Goal: Check status: Check status

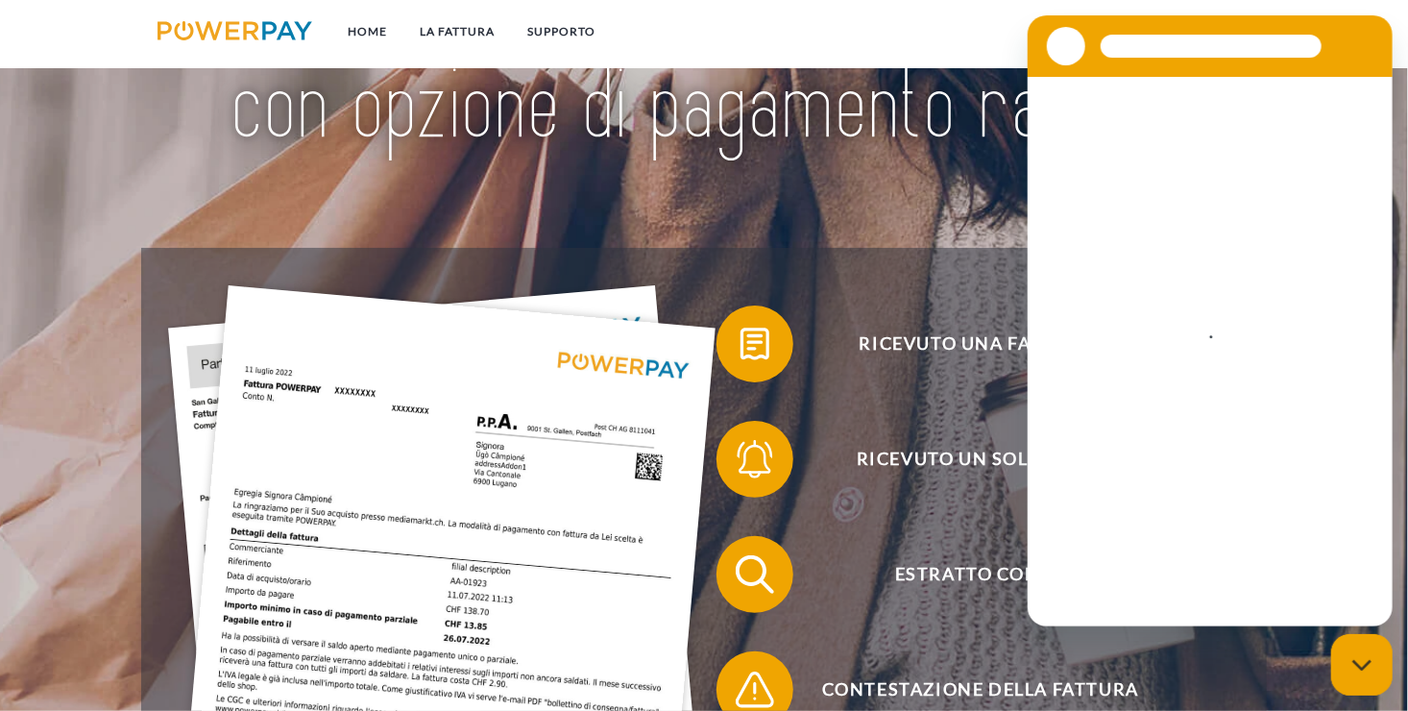
scroll to position [192, 0]
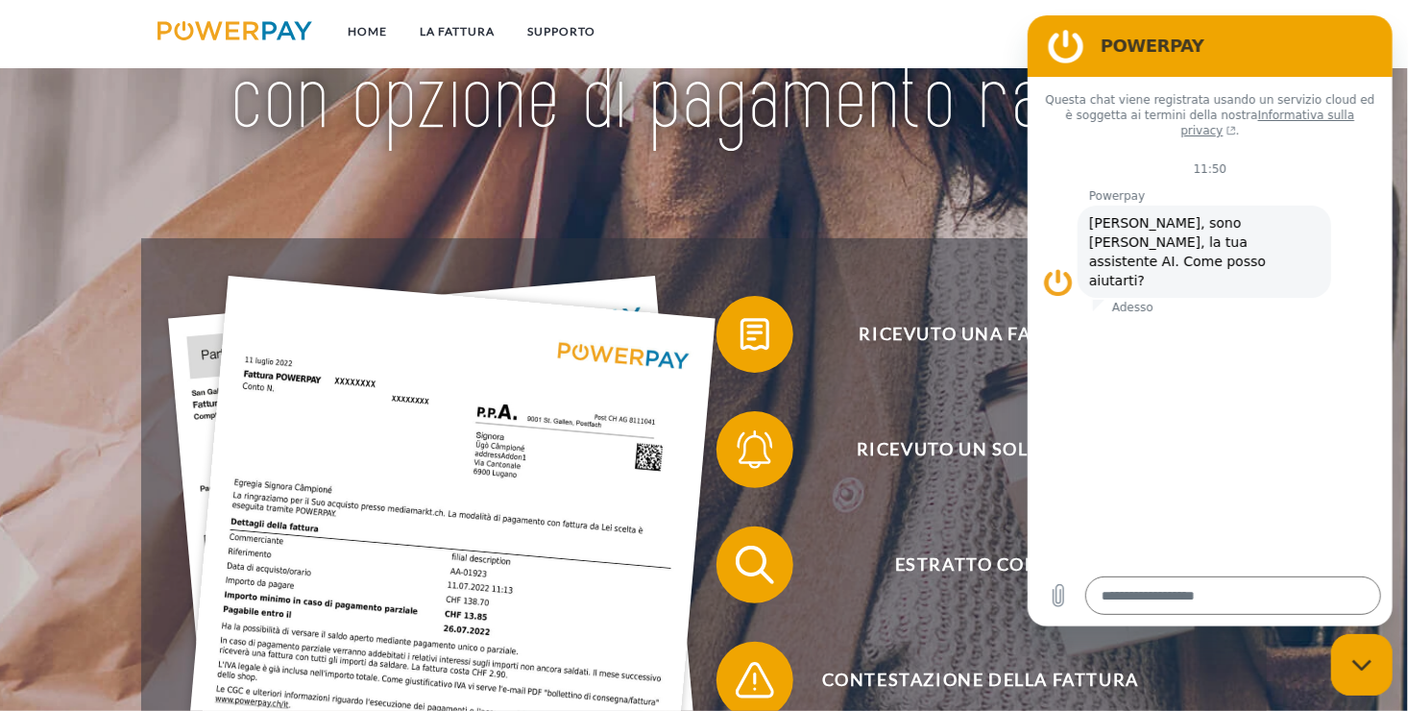
click at [1350, 668] on div "Chiudi la finestra di messaggistica" at bounding box center [1361, 664] width 58 height 58
type textarea "*"
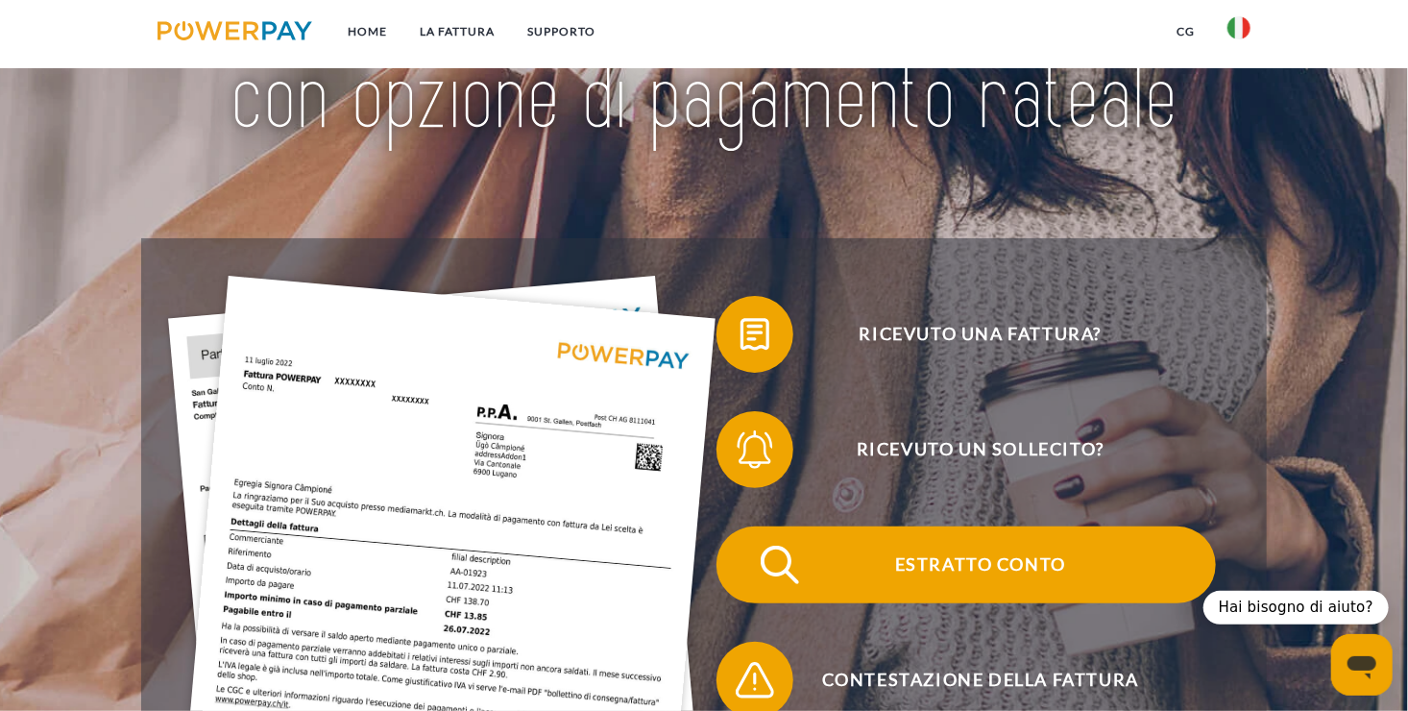
click at [943, 557] on span "Estratto conto" at bounding box center [980, 564] width 471 height 77
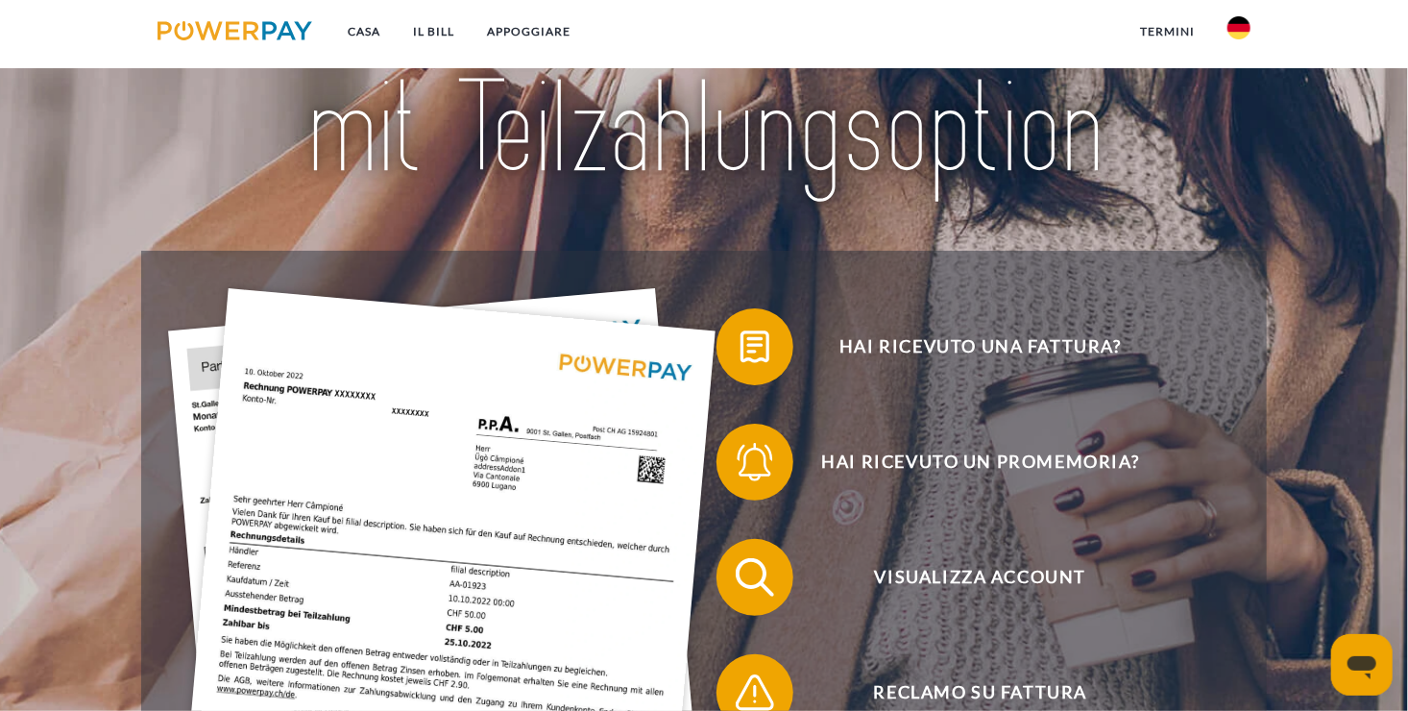
scroll to position [192, 0]
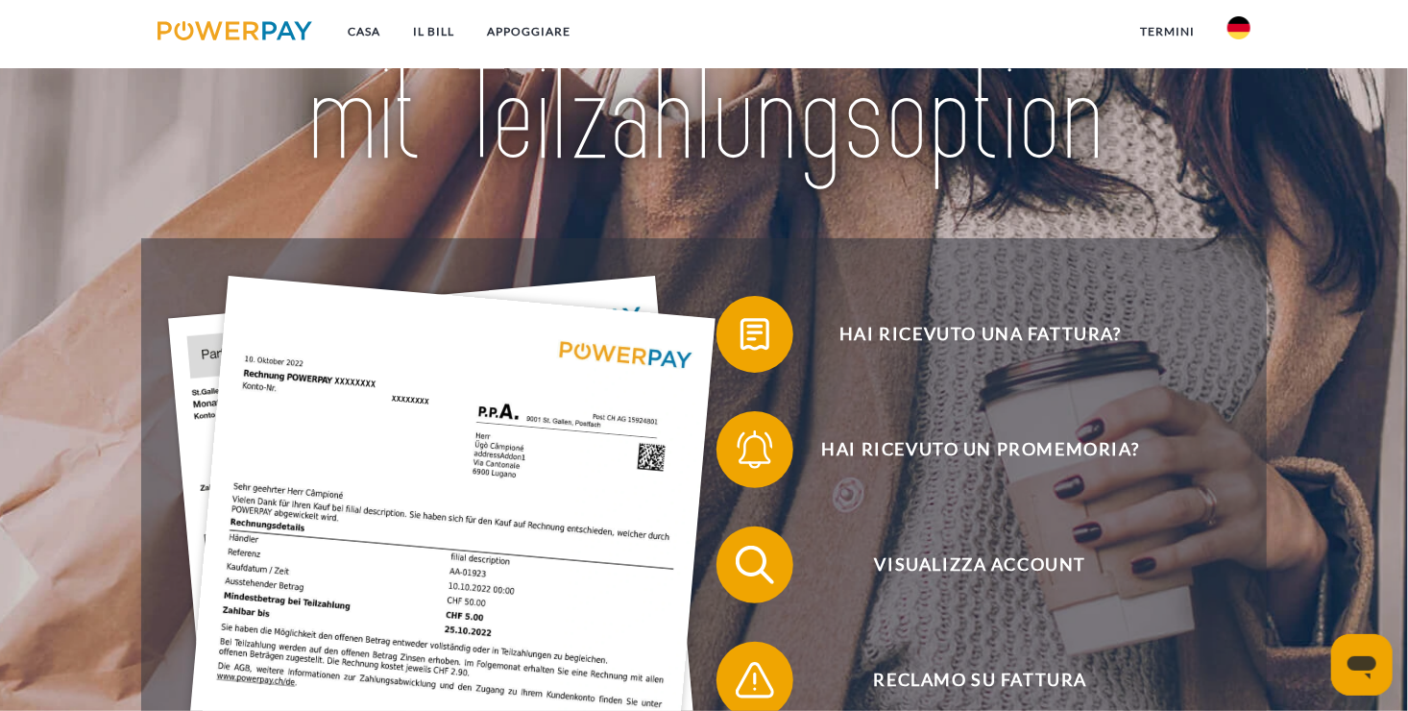
click at [1243, 31] on img at bounding box center [1239, 27] width 23 height 23
click at [1238, 137] on img at bounding box center [1239, 139] width 23 height 23
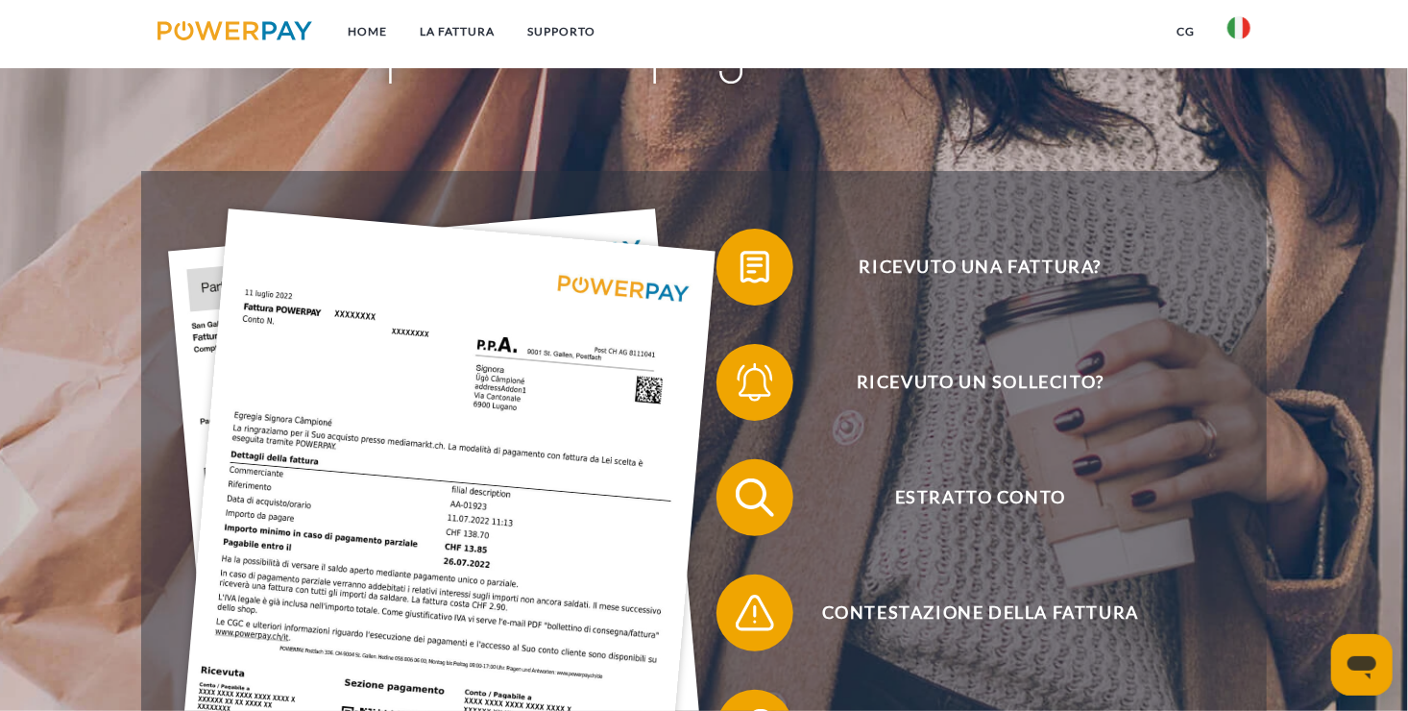
scroll to position [384, 0]
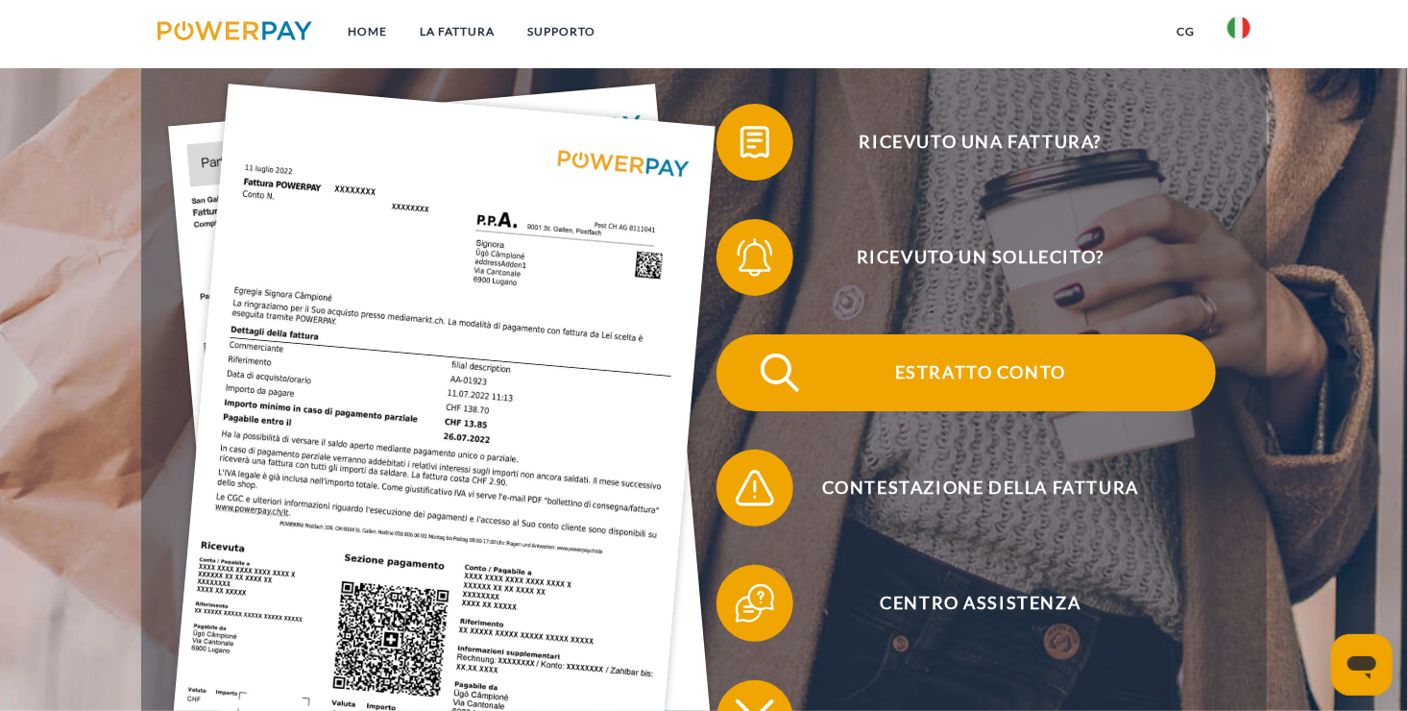
click at [948, 386] on span "Estratto conto" at bounding box center [980, 372] width 471 height 77
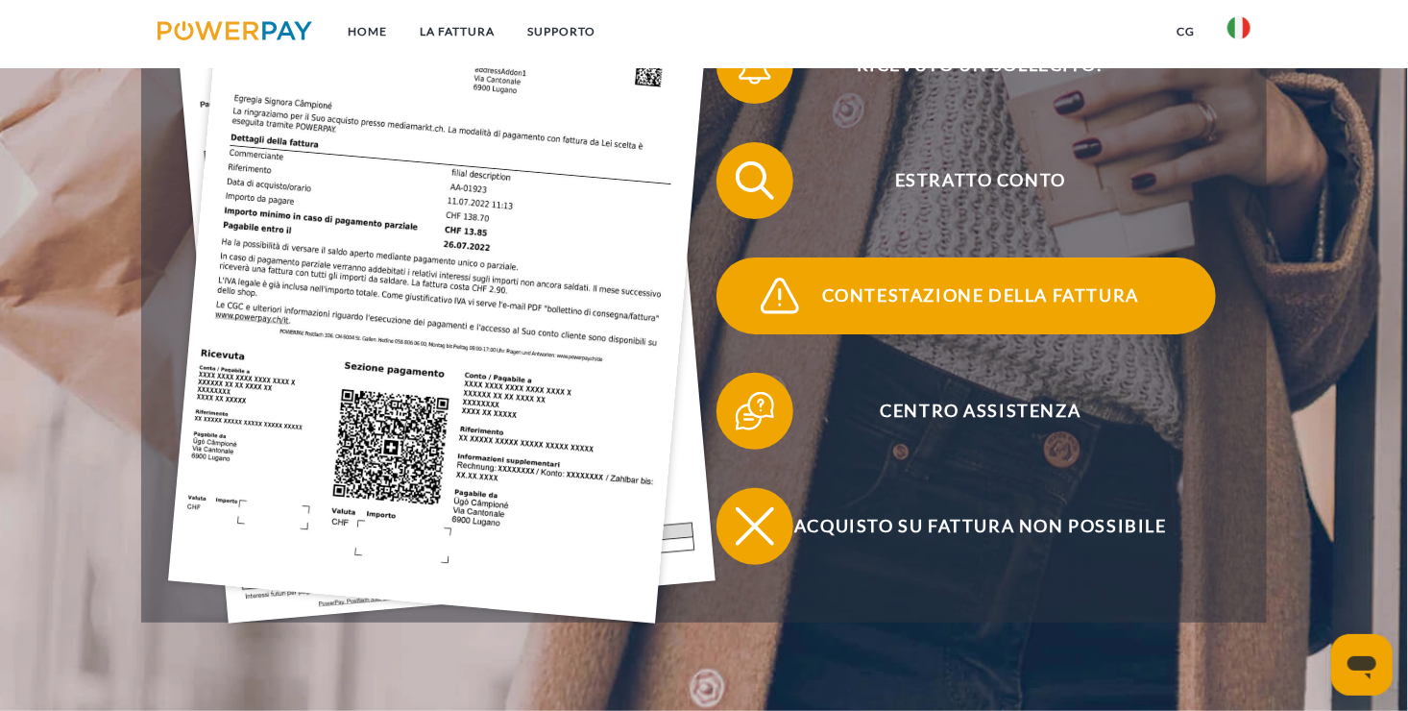
scroll to position [288, 0]
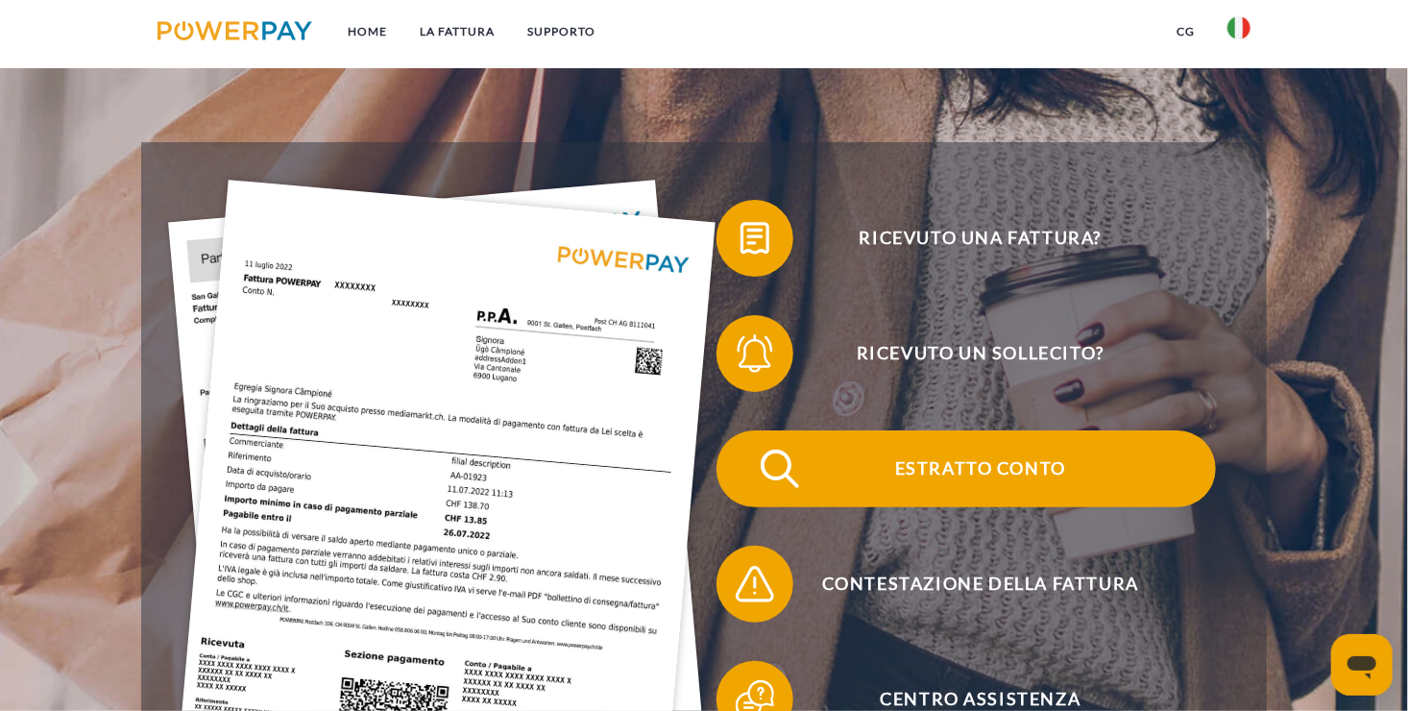
click at [988, 464] on span "Estratto conto" at bounding box center [980, 468] width 471 height 77
